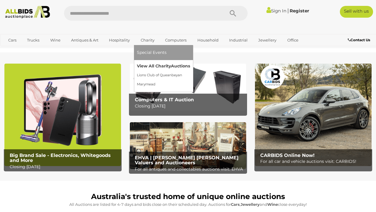
click at [147, 66] on link "View All Charity Auctions" at bounding box center [163, 65] width 53 height 9
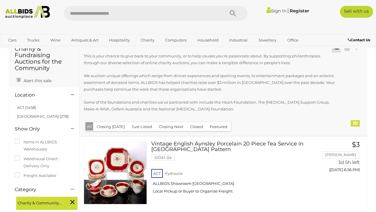
scroll to position [17, 0]
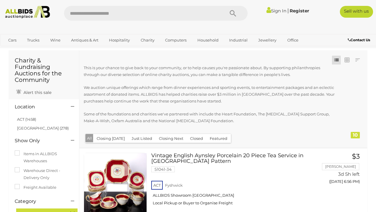
click at [193, 13] on input "text" at bounding box center [141, 13] width 155 height 15
type input "*****"
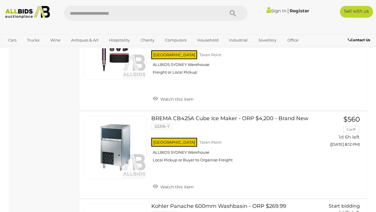
scroll to position [2288, 0]
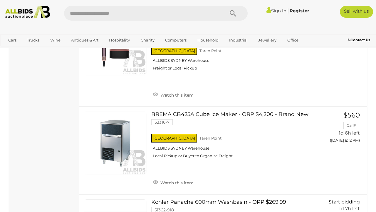
click at [126, 17] on input "text" at bounding box center [141, 13] width 155 height 15
type input "******"
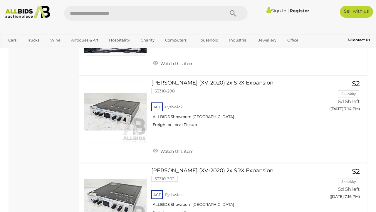
scroll to position [3108, 0]
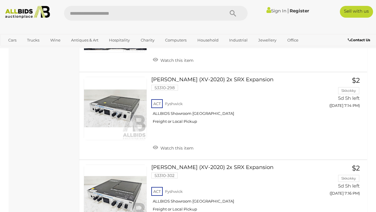
click at [111, 15] on input "text" at bounding box center [141, 13] width 155 height 15
type input "*****"
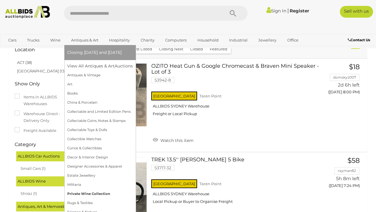
scroll to position [32, 0]
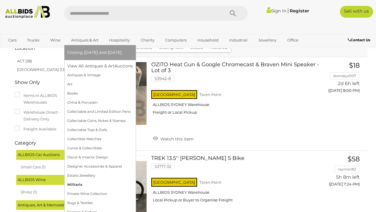
click at [79, 186] on link "Militaria" at bounding box center [100, 184] width 66 height 9
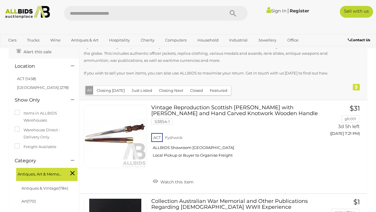
scroll to position [39, 0]
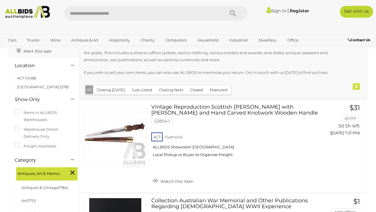
click at [100, 14] on input "text" at bounding box center [141, 13] width 155 height 15
type input "****"
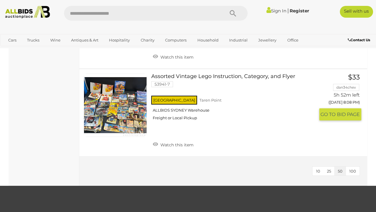
scroll to position [471, 0]
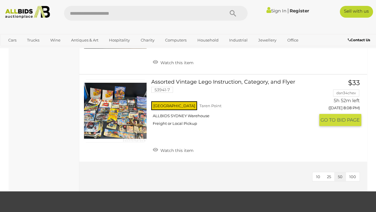
click at [127, 101] on link at bounding box center [115, 110] width 63 height 63
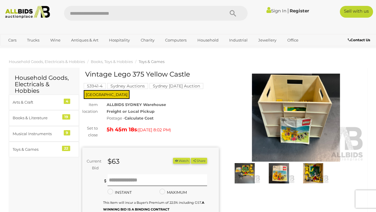
click at [249, 171] on img at bounding box center [244, 173] width 31 height 20
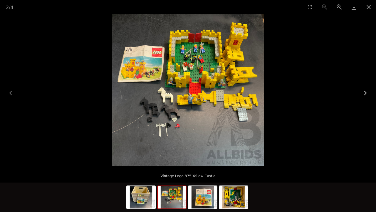
click at [364, 92] on button "Next slide" at bounding box center [364, 92] width 12 height 11
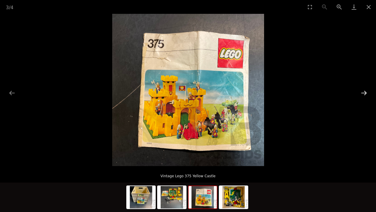
click at [364, 93] on button "Next slide" at bounding box center [364, 92] width 12 height 11
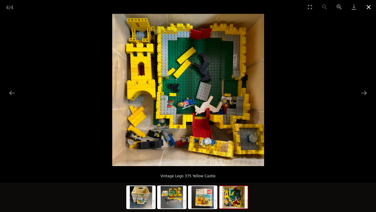
click at [368, 7] on button "Close gallery" at bounding box center [369, 7] width 15 height 14
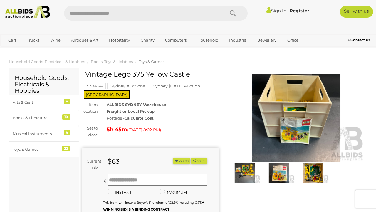
click at [137, 9] on input "text" at bounding box center [141, 13] width 155 height 15
type input "****"
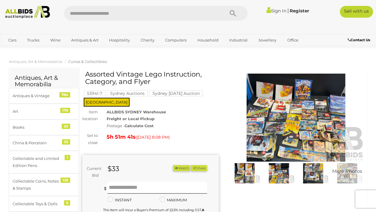
click at [281, 107] on img at bounding box center [296, 118] width 137 height 88
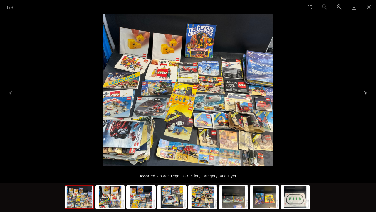
click at [364, 91] on button "Next slide" at bounding box center [364, 92] width 12 height 11
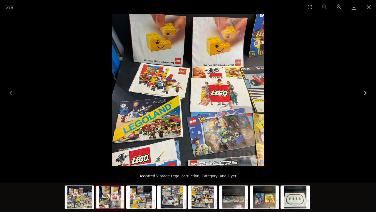
click at [364, 91] on button "Next slide" at bounding box center [364, 92] width 12 height 11
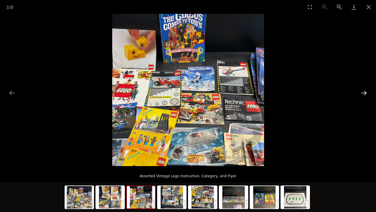
click at [364, 91] on button "Next slide" at bounding box center [364, 92] width 12 height 11
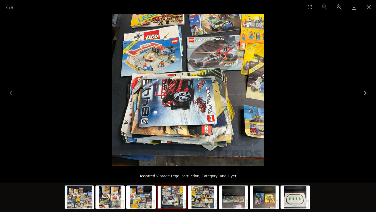
click at [364, 91] on button "Next slide" at bounding box center [364, 92] width 12 height 11
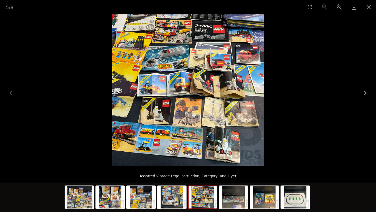
click at [364, 92] on button "Next slide" at bounding box center [364, 92] width 12 height 11
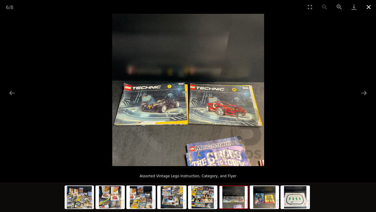
click at [369, 7] on button "Close gallery" at bounding box center [369, 7] width 15 height 14
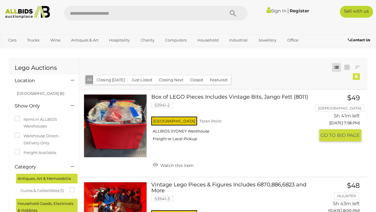
click at [241, 96] on link "Box of LEGO Pieces Includes Vintage Bits, Jango Fett (8011) 53941-2 [GEOGRAPHIC…" at bounding box center [235, 119] width 159 height 51
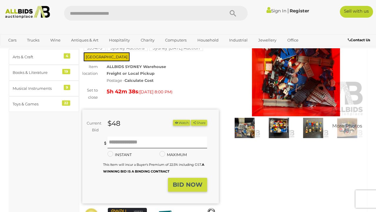
scroll to position [16, 0]
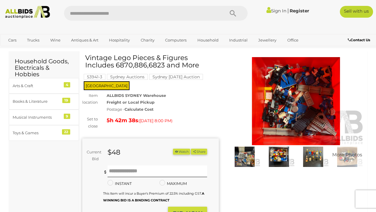
click at [298, 102] on img at bounding box center [296, 101] width 137 height 88
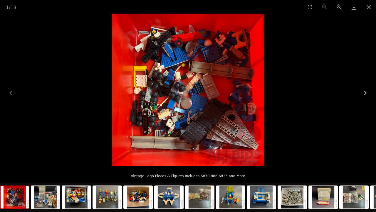
click at [363, 92] on button "Next slide" at bounding box center [364, 92] width 12 height 11
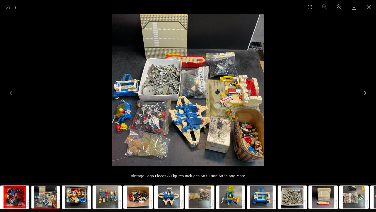
click at [363, 92] on button "Next slide" at bounding box center [364, 92] width 12 height 11
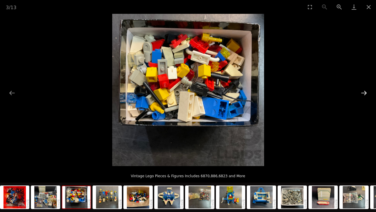
click at [363, 92] on button "Next slide" at bounding box center [364, 92] width 12 height 11
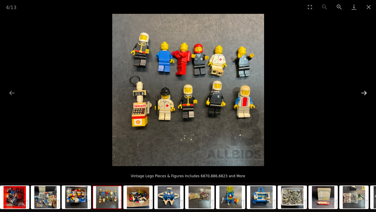
click at [363, 92] on button "Next slide" at bounding box center [364, 92] width 12 height 11
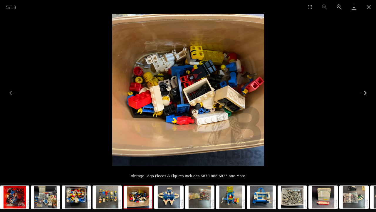
click at [363, 92] on button "Next slide" at bounding box center [364, 92] width 12 height 11
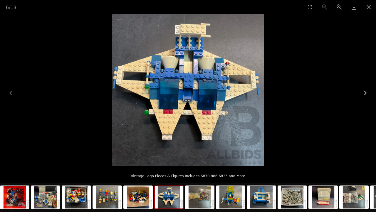
click at [363, 92] on button "Next slide" at bounding box center [364, 92] width 12 height 11
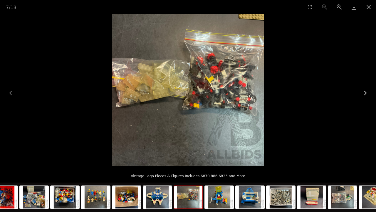
click at [363, 92] on button "Next slide" at bounding box center [364, 92] width 12 height 11
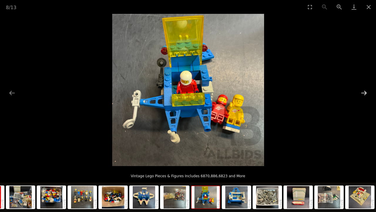
click at [363, 92] on button "Next slide" at bounding box center [364, 92] width 12 height 11
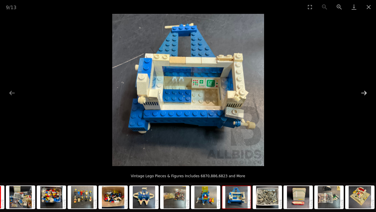
click at [363, 92] on button "Next slide" at bounding box center [364, 92] width 12 height 11
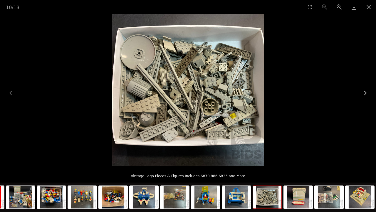
click at [363, 92] on button "Next slide" at bounding box center [364, 92] width 12 height 11
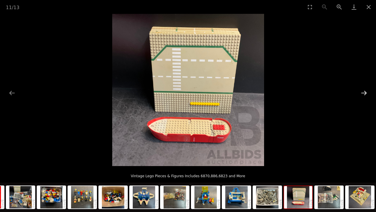
click at [363, 92] on button "Next slide" at bounding box center [364, 92] width 12 height 11
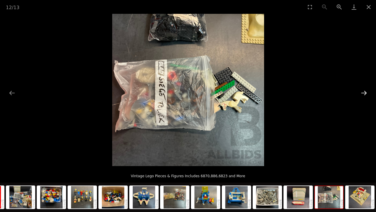
click at [363, 92] on button "Next slide" at bounding box center [364, 92] width 12 height 11
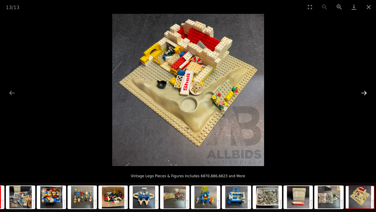
click at [363, 92] on button "Next slide" at bounding box center [364, 92] width 12 height 11
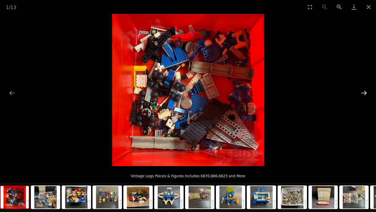
click at [363, 92] on button "Next slide" at bounding box center [364, 92] width 12 height 11
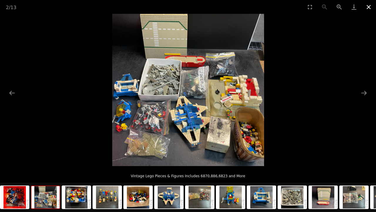
click at [370, 9] on button "Close gallery" at bounding box center [369, 7] width 15 height 14
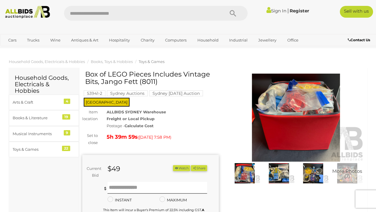
click at [246, 167] on img at bounding box center [244, 173] width 31 height 20
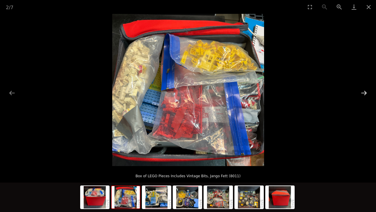
click at [365, 92] on button "Next slide" at bounding box center [364, 92] width 12 height 11
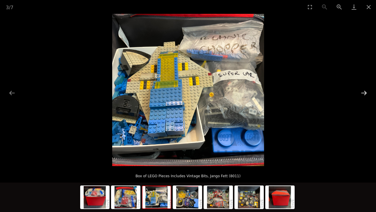
click at [365, 92] on button "Next slide" at bounding box center [364, 92] width 12 height 11
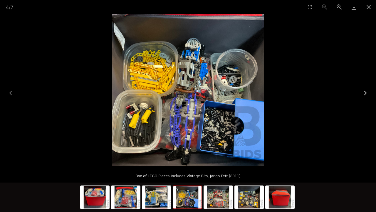
click at [365, 92] on button "Next slide" at bounding box center [364, 92] width 12 height 11
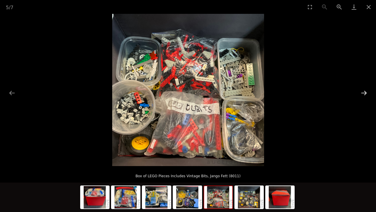
click at [365, 92] on button "Next slide" at bounding box center [364, 92] width 12 height 11
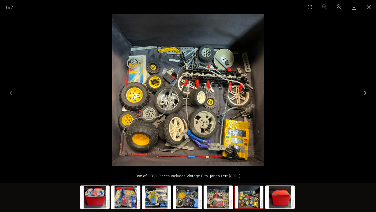
click at [365, 92] on button "Next slide" at bounding box center [364, 92] width 12 height 11
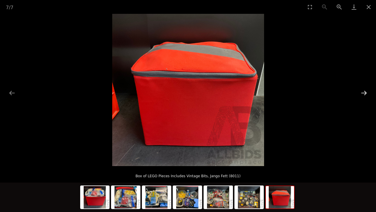
click at [365, 92] on button "Next slide" at bounding box center [364, 92] width 12 height 11
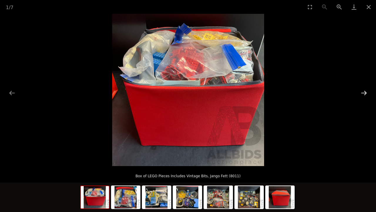
click at [365, 92] on button "Next slide" at bounding box center [364, 92] width 12 height 11
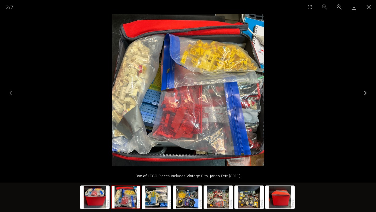
click at [365, 92] on button "Next slide" at bounding box center [364, 92] width 12 height 11
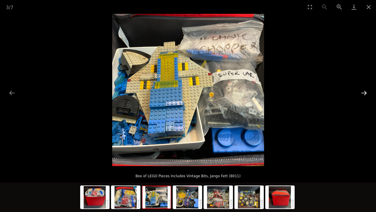
click at [365, 92] on button "Next slide" at bounding box center [364, 92] width 12 height 11
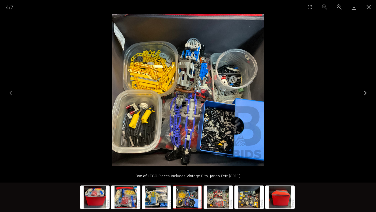
click at [365, 92] on button "Next slide" at bounding box center [364, 92] width 12 height 11
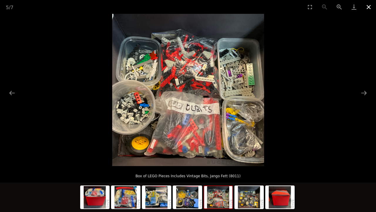
click at [371, 7] on button "Close gallery" at bounding box center [369, 7] width 15 height 14
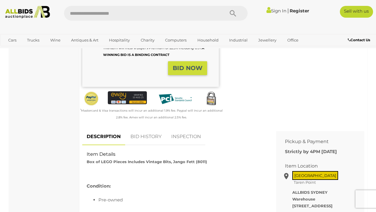
scroll to position [163, 0]
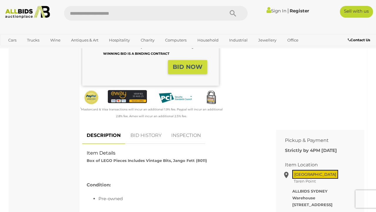
click at [149, 133] on link "BID HISTORY" at bounding box center [146, 135] width 40 height 17
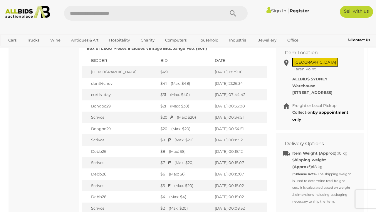
scroll to position [279, 0]
